Goal: Information Seeking & Learning: Learn about a topic

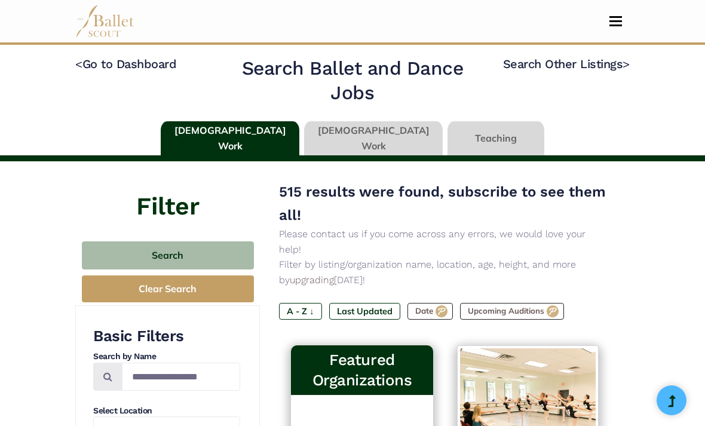
scroll to position [583, 0]
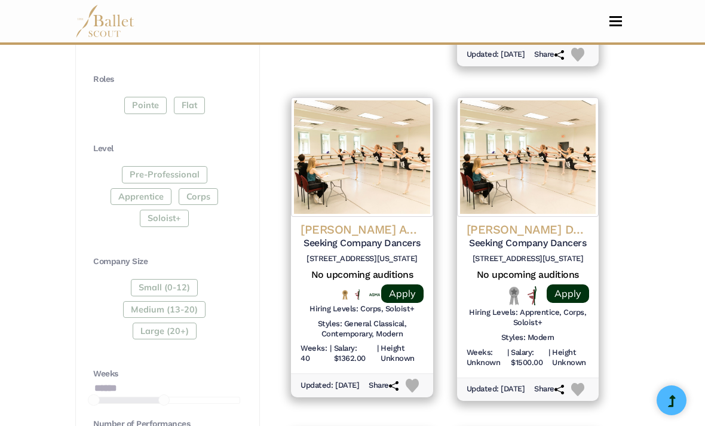
click at [375, 222] on h4 "[PERSON_NAME] American Dance Theatre" at bounding box center [362, 230] width 122 height 16
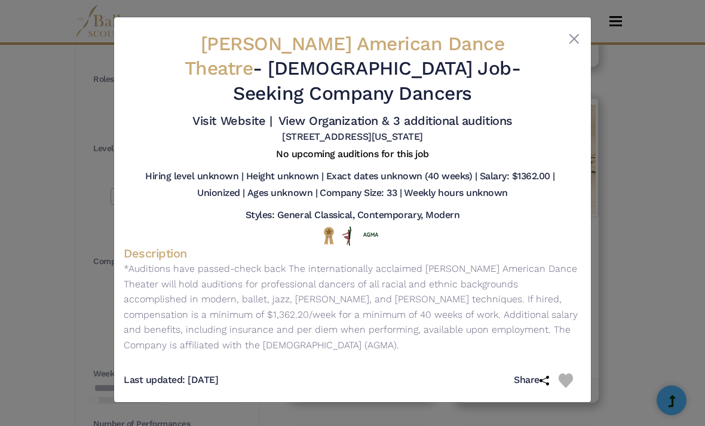
click at [637, 272] on div "Alvin Ailey American Dance Theatre - Full Time Job - Seeking Company Dancers Vi…" at bounding box center [352, 213] width 705 height 426
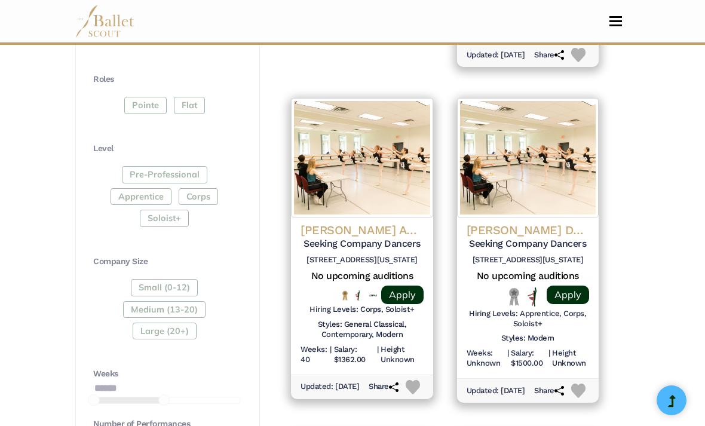
click at [548, 222] on h4 "Amanda Selwyn Dance Theatre" at bounding box center [528, 230] width 122 height 16
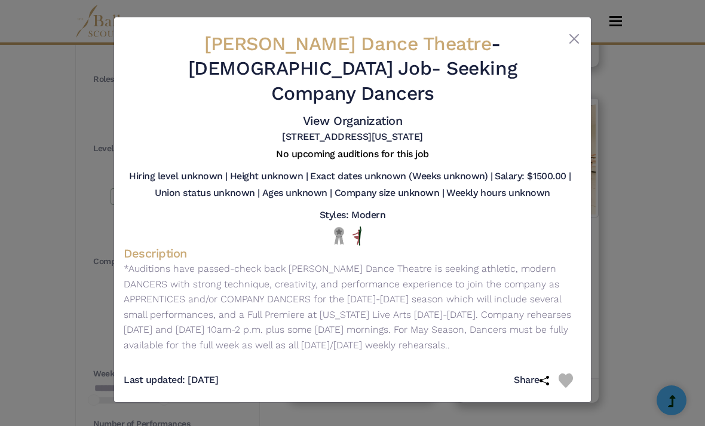
click at [574, 43] on button "Close" at bounding box center [574, 39] width 14 height 14
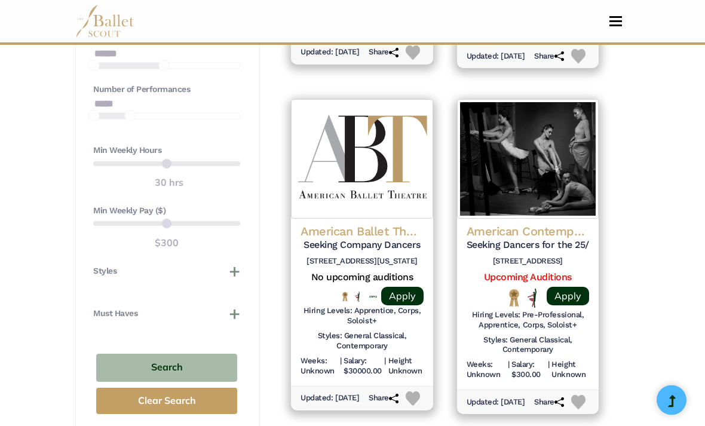
scroll to position [918, 0]
click at [523, 223] on h4 "American Contemporary Ballet (ACB)" at bounding box center [528, 231] width 122 height 16
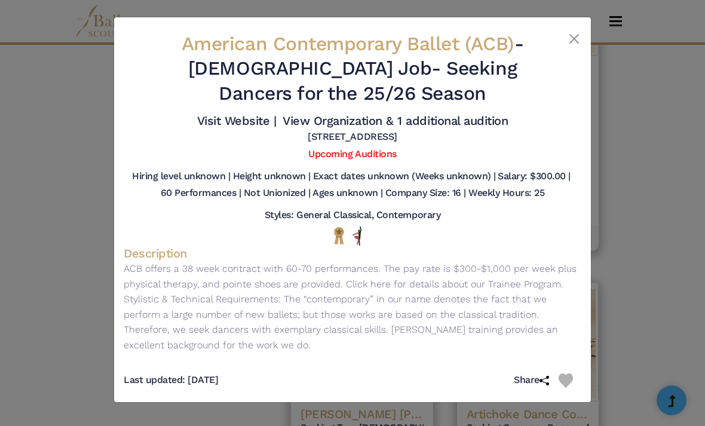
scroll to position [1482, 0]
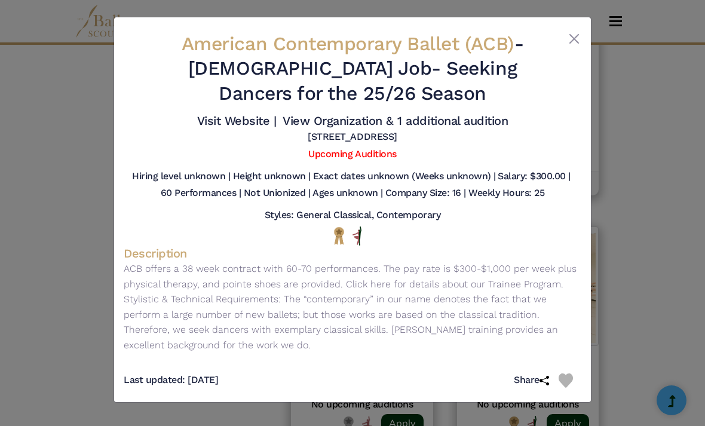
click at [572, 37] on button "Close" at bounding box center [574, 39] width 14 height 14
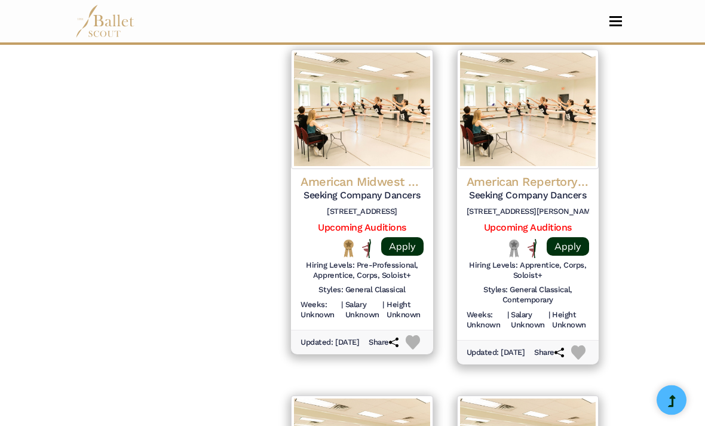
scroll to position [1313, 0]
click at [357, 174] on h4 "American Midwest Ballet" at bounding box center [362, 182] width 122 height 16
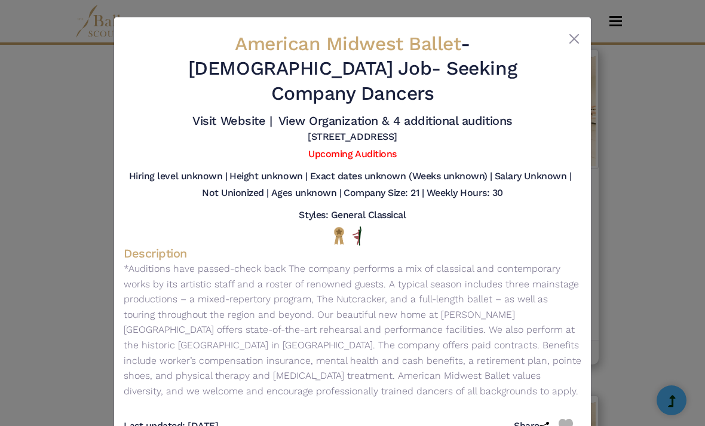
click at [569, 42] on button "Close" at bounding box center [574, 39] width 14 height 14
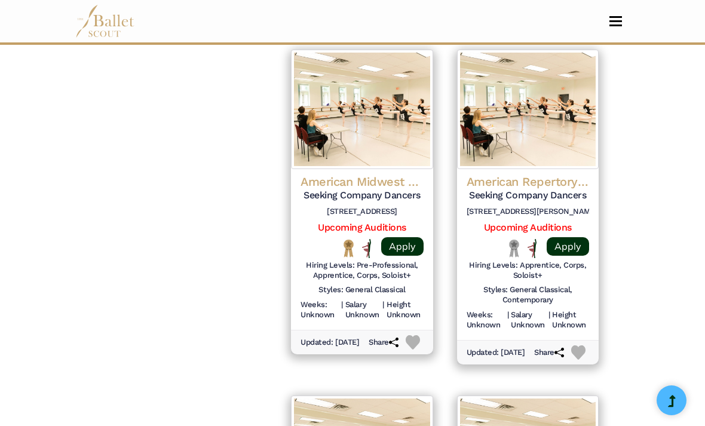
click at [556, 174] on h4 "American Repertory Ballet (ARB)" at bounding box center [528, 182] width 122 height 16
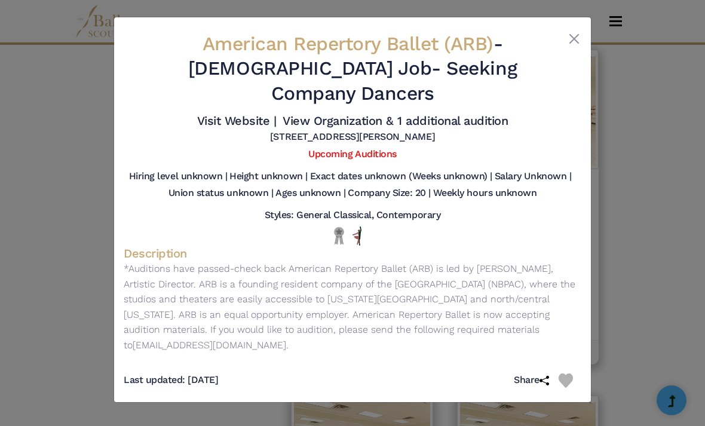
click at [492, 421] on div "American Repertory Ballet (ARB) - Full Time Job - Seeking Company Dancers Visit…" at bounding box center [352, 213] width 705 height 426
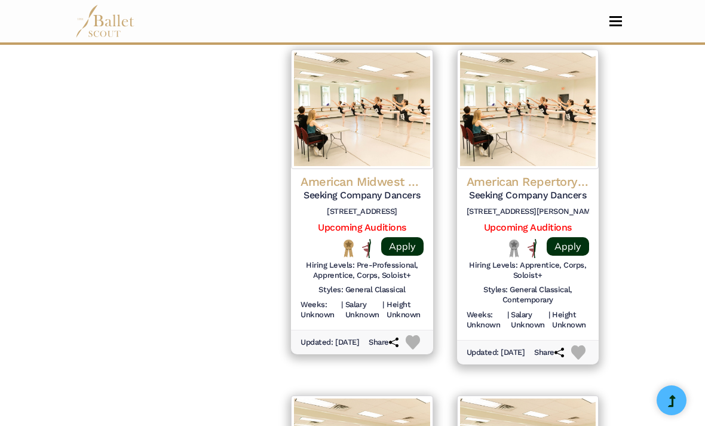
click at [561, 174] on h4 "American Repertory Ballet (ARB)" at bounding box center [528, 182] width 122 height 16
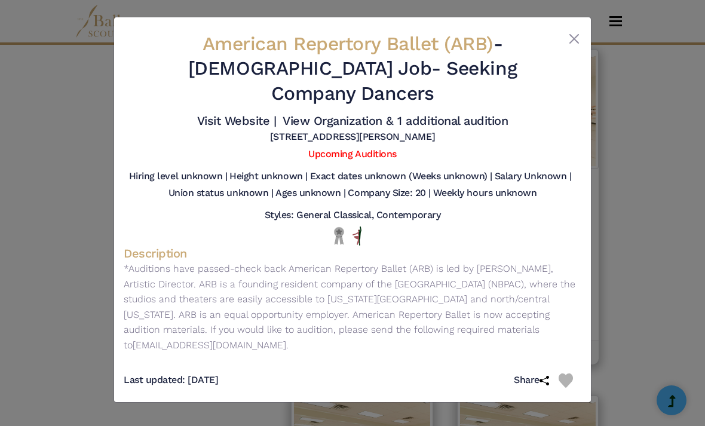
click at [421, 418] on div "American Repertory Ballet (ARB) - Full Time Job - Seeking Company Dancers Visit…" at bounding box center [352, 213] width 705 height 426
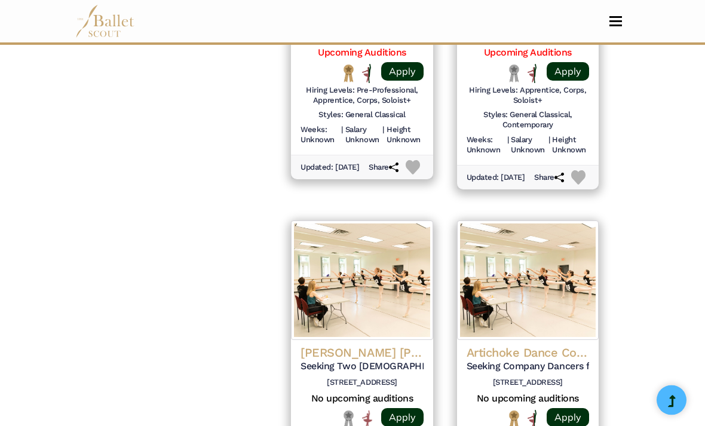
scroll to position [1488, 0]
click at [393, 345] on h4 "Ariel Rivka Dance" at bounding box center [362, 353] width 122 height 16
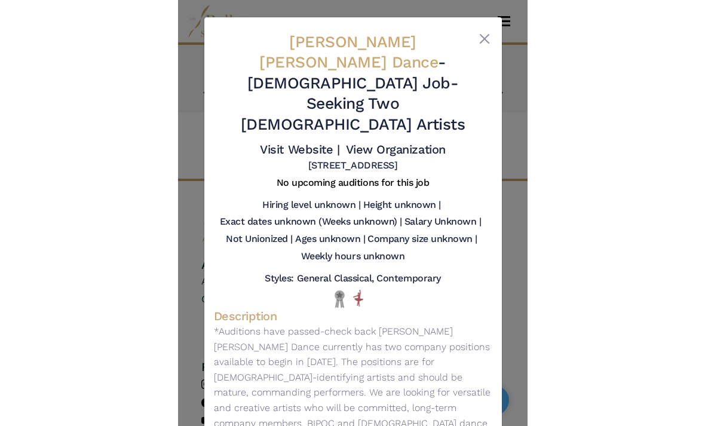
scroll to position [1818, 0]
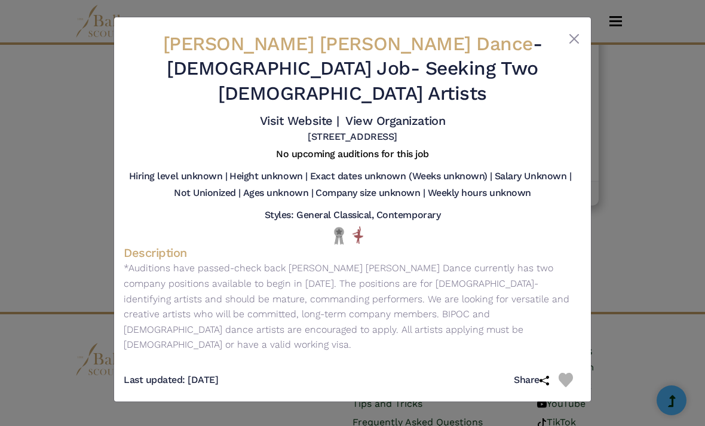
click at [577, 45] on button "Close" at bounding box center [574, 39] width 14 height 14
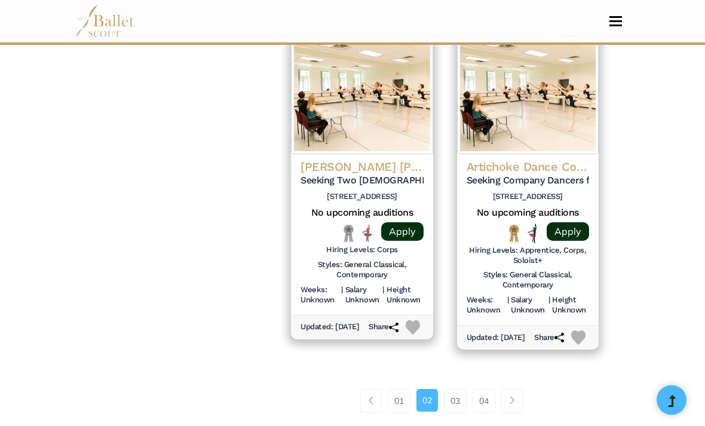
scroll to position [1674, 0]
click at [547, 159] on h4 "Artichoke Dance Company" at bounding box center [528, 167] width 122 height 16
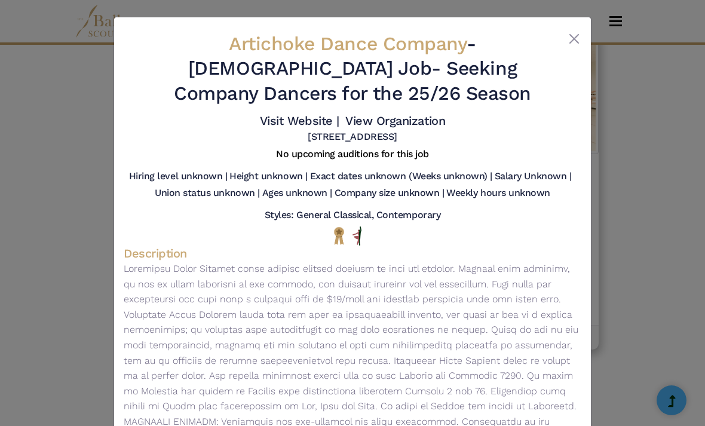
scroll to position [0, 0]
click at [568, 33] on button "Close" at bounding box center [574, 39] width 14 height 14
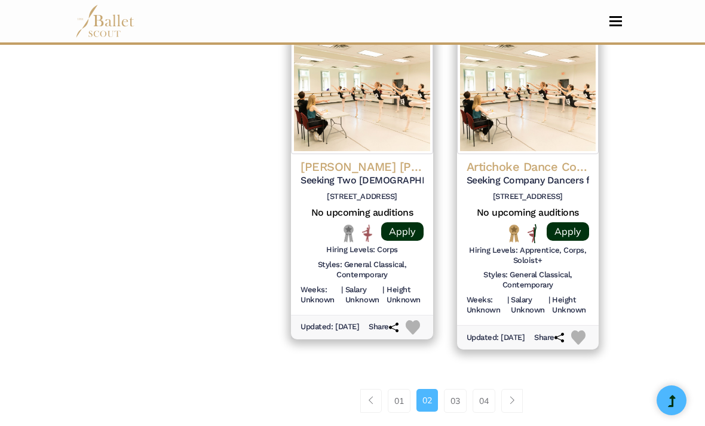
click at [459, 389] on link "03" at bounding box center [455, 401] width 23 height 24
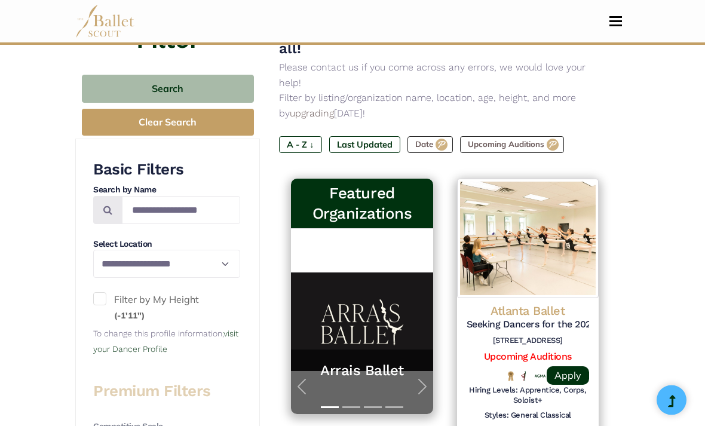
scroll to position [170, 0]
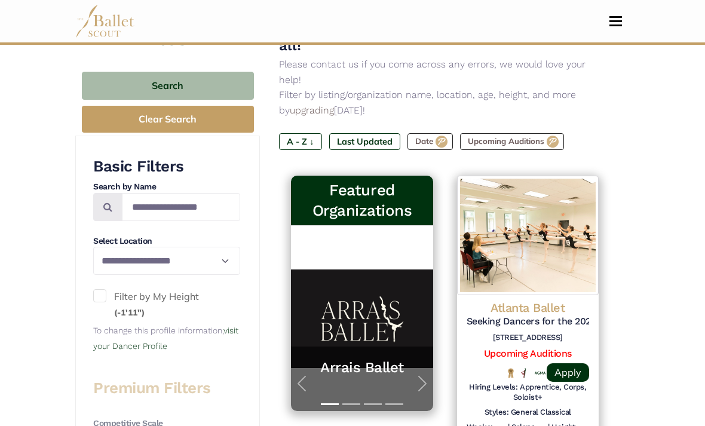
click at [547, 300] on h4 "Atlanta Ballet" at bounding box center [528, 308] width 122 height 16
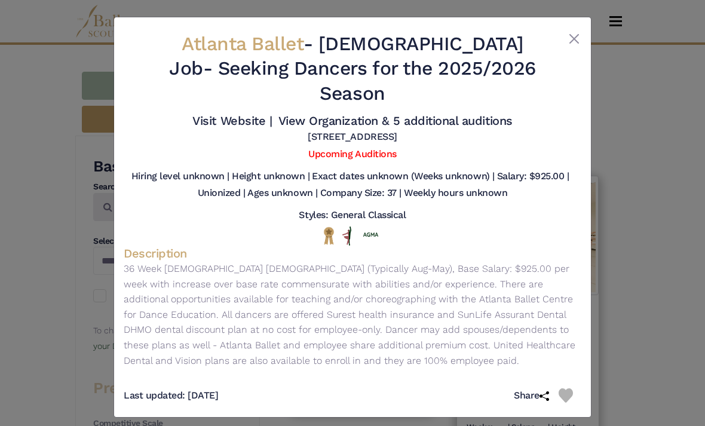
click at [580, 32] on button "Close" at bounding box center [574, 39] width 14 height 14
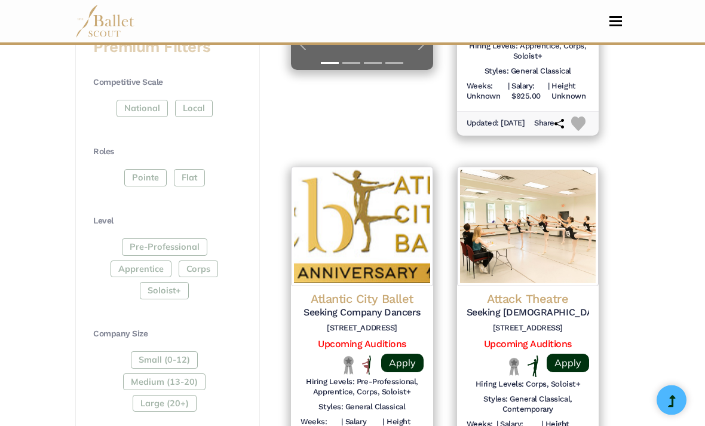
scroll to position [511, 0]
click at [372, 291] on h4 "Atlantic City Ballet" at bounding box center [362, 299] width 122 height 16
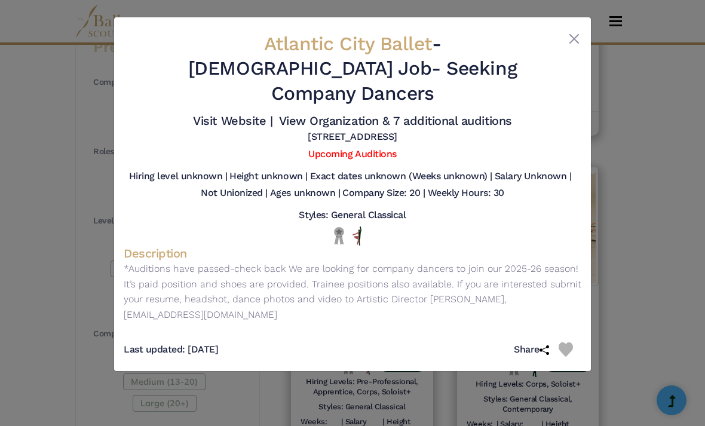
click at [580, 39] on button "Close" at bounding box center [574, 39] width 14 height 14
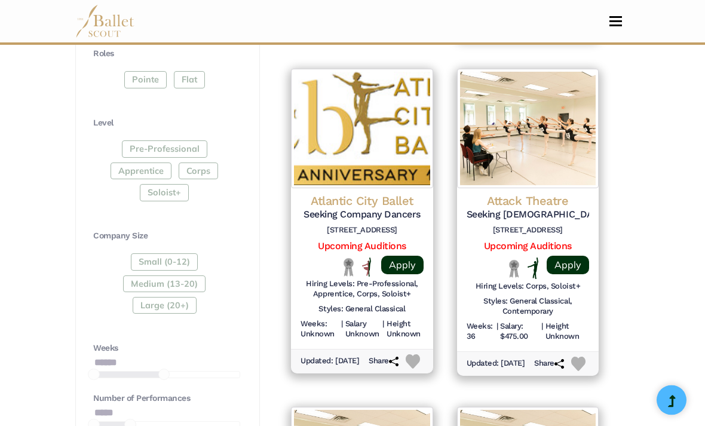
scroll to position [609, 0]
click at [544, 209] on h5 "Seeking [DEMOGRAPHIC_DATA] Dancer" at bounding box center [528, 215] width 122 height 13
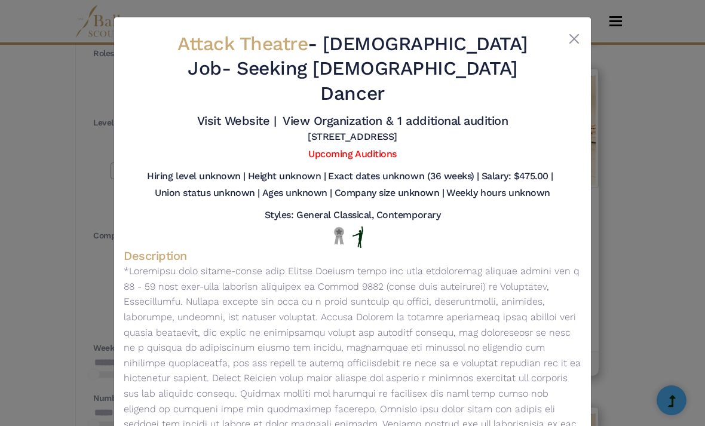
click at [566, 45] on div at bounding box center [562, 71] width 38 height 79
click at [575, 38] on button "Close" at bounding box center [574, 39] width 14 height 14
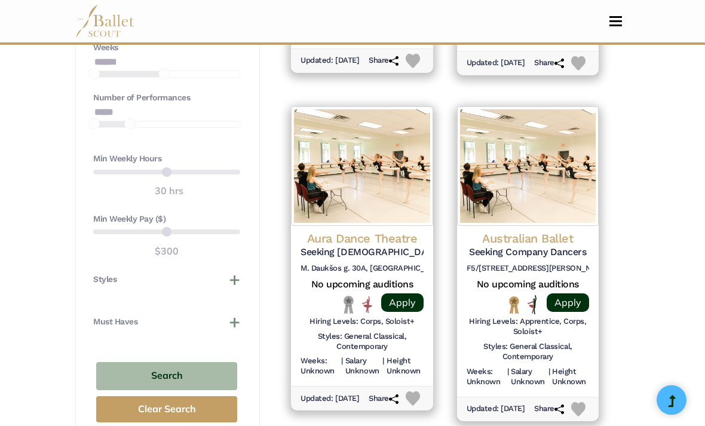
scroll to position [909, 0]
click at [403, 231] on h4 "Aura Dance Theatre" at bounding box center [362, 239] width 122 height 16
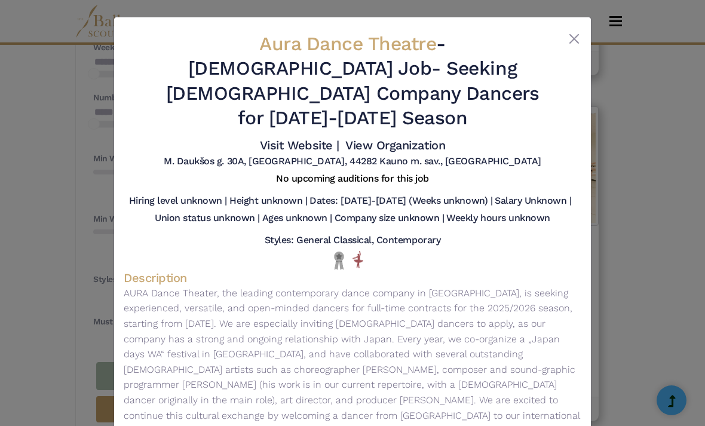
click at [578, 36] on button "Close" at bounding box center [574, 39] width 14 height 14
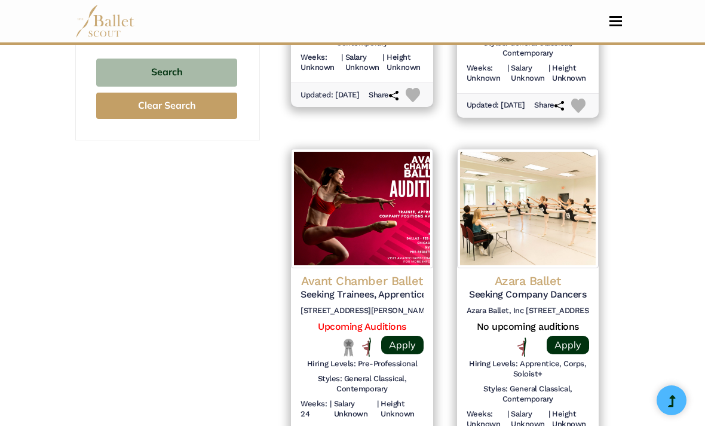
scroll to position [1241, 0]
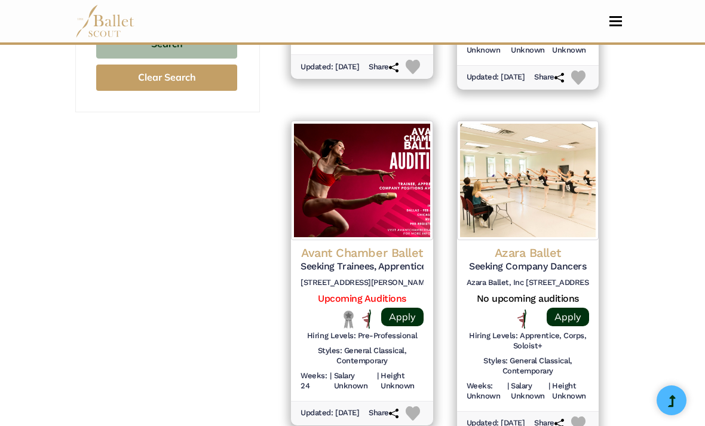
click at [399, 245] on h4 "Avant Chamber Ballet" at bounding box center [362, 253] width 122 height 16
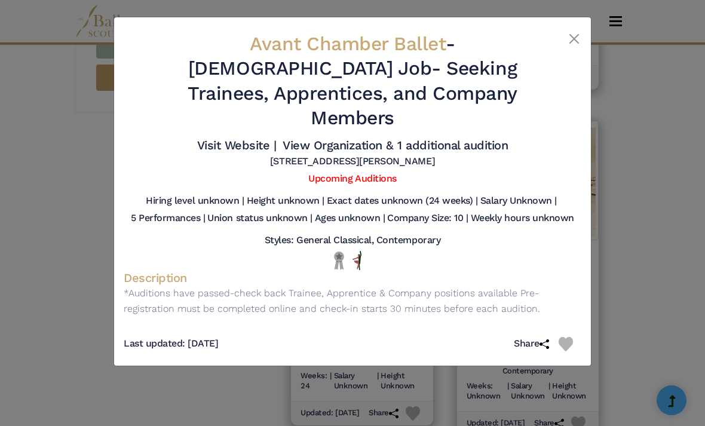
click at [567, 39] on button "Close" at bounding box center [574, 39] width 14 height 14
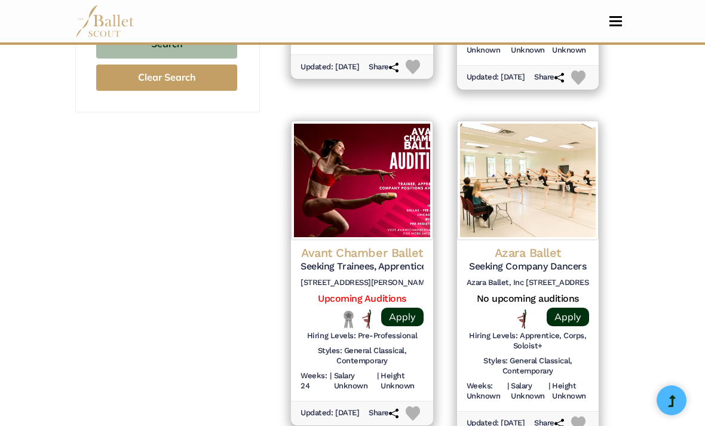
click at [538, 245] on h4 "Azara Ballet" at bounding box center [528, 253] width 122 height 16
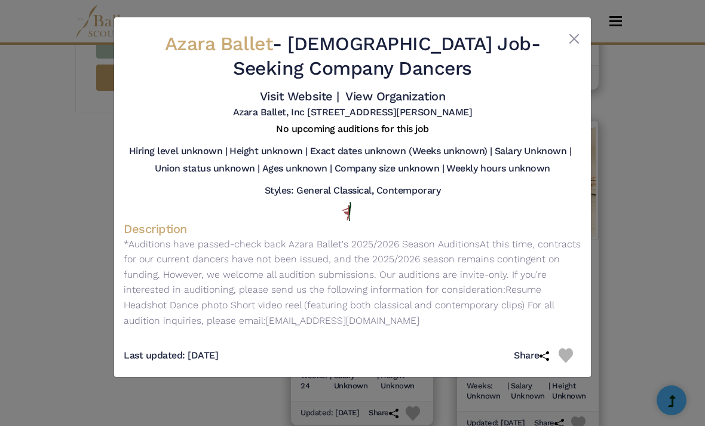
click at [572, 36] on button "Close" at bounding box center [574, 39] width 14 height 14
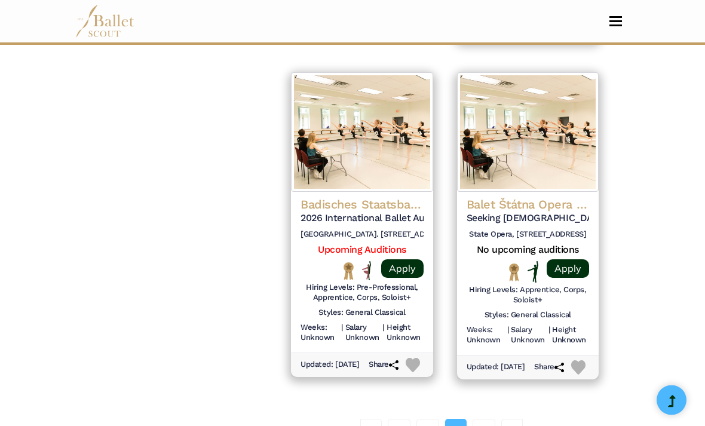
scroll to position [1636, 0]
click at [483, 418] on link "04" at bounding box center [484, 430] width 23 height 24
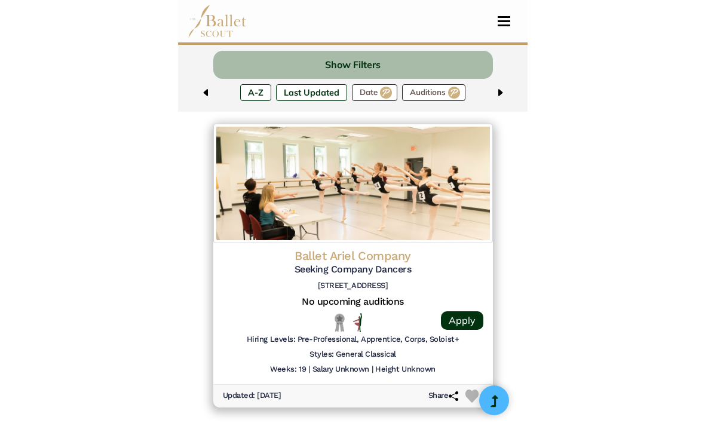
scroll to position [556, 0]
